Goal: Task Accomplishment & Management: Use online tool/utility

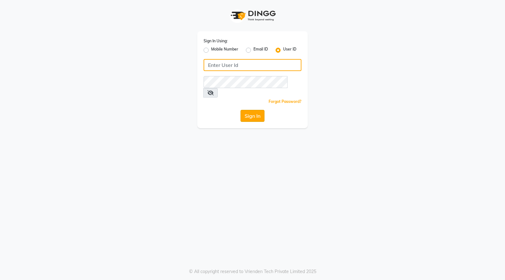
type input "dyeverse"
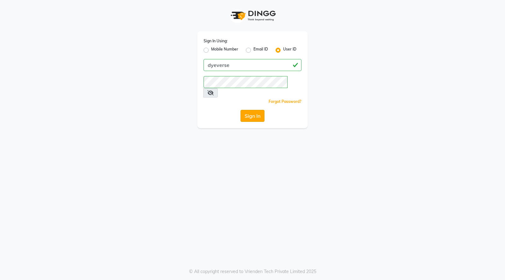
click at [250, 110] on button "Sign In" at bounding box center [253, 116] width 24 height 12
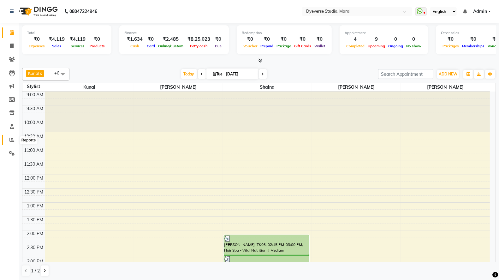
click at [11, 142] on icon at bounding box center [11, 139] width 5 height 5
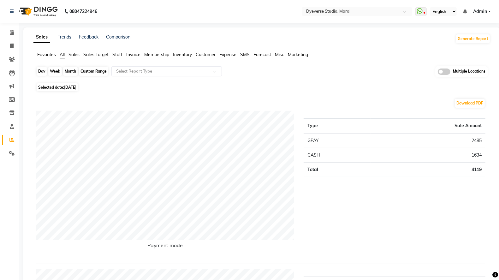
click at [42, 69] on div "Day" at bounding box center [42, 71] width 10 height 9
select select "9"
select select "2025"
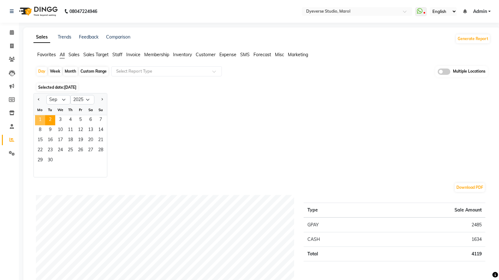
click at [40, 119] on span "1" at bounding box center [40, 120] width 10 height 10
